Goal: Ask a question

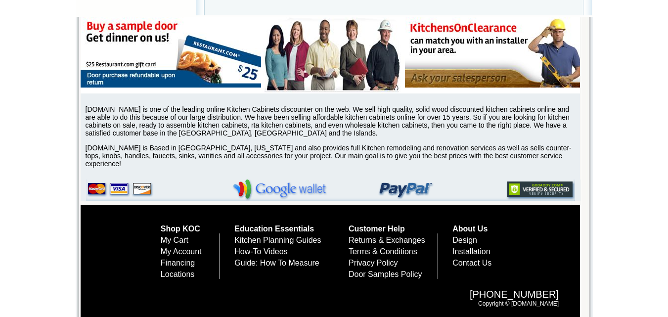
scroll to position [3488, 0]
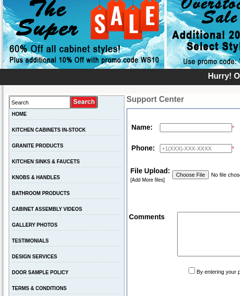
scroll to position [99, 0]
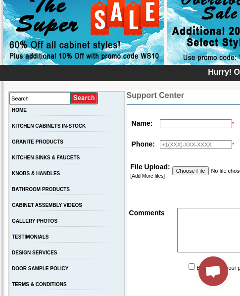
click at [160, 126] on input "text" at bounding box center [196, 123] width 72 height 9
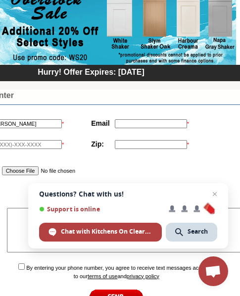
scroll to position [99, 167]
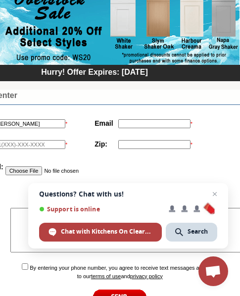
click at [26, 123] on input "Hannah" at bounding box center [29, 123] width 72 height 9
type input "Hannah Basham"
type input "Bashmhard@Yahoo.com"
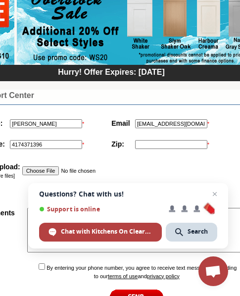
type input "4174371396"
click at [156, 144] on input "text" at bounding box center [171, 144] width 72 height 9
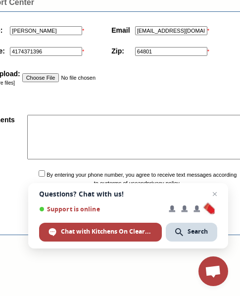
scroll to position [198, 150]
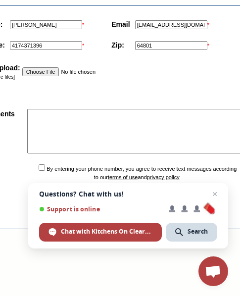
type input "64801"
click at [43, 116] on textarea at bounding box center [162, 131] width 270 height 45
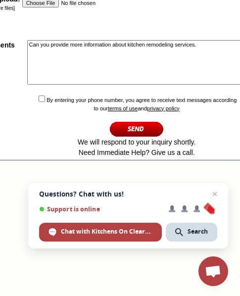
scroll to position [297, 150]
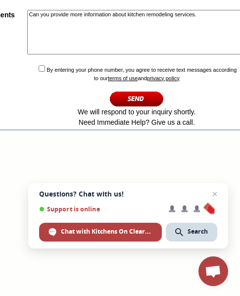
type textarea "Can you provide more information about kitchen remodeling services."
click at [39, 71] on input "checkbox" at bounding box center [42, 68] width 6 height 6
checkbox input "true"
click at [126, 100] on input "image" at bounding box center [137, 99] width 54 height 16
